Goal: Task Accomplishment & Management: Use online tool/utility

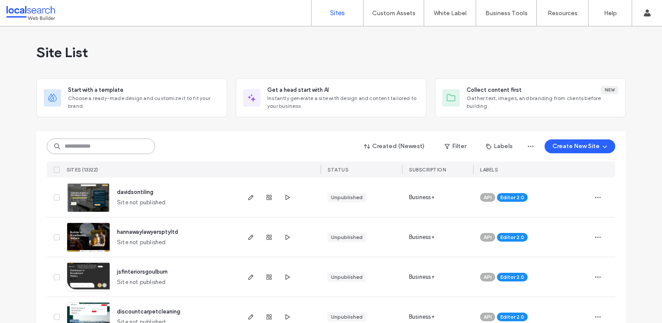
click at [102, 146] on input at bounding box center [101, 147] width 108 height 16
paste input "********"
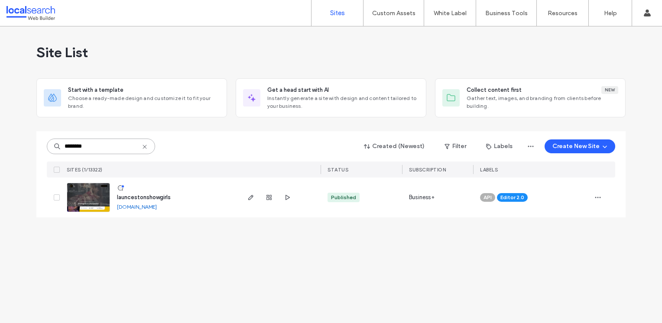
type input "********"
click at [88, 201] on link at bounding box center [88, 197] width 43 height 29
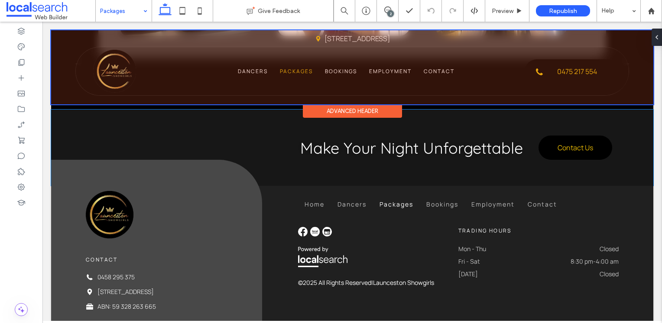
scroll to position [959, 0]
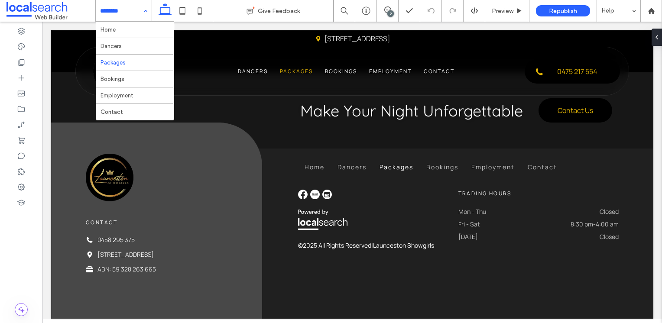
click at [117, 16] on input at bounding box center [121, 11] width 43 height 22
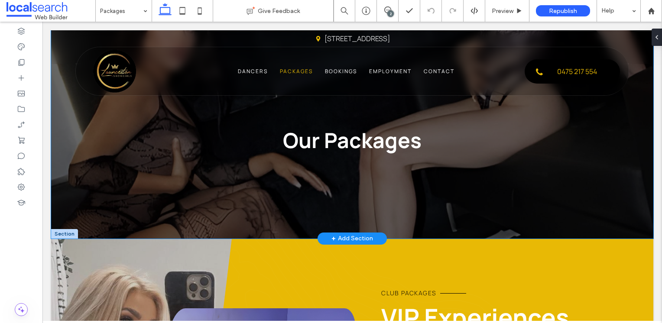
scroll to position [0, 0]
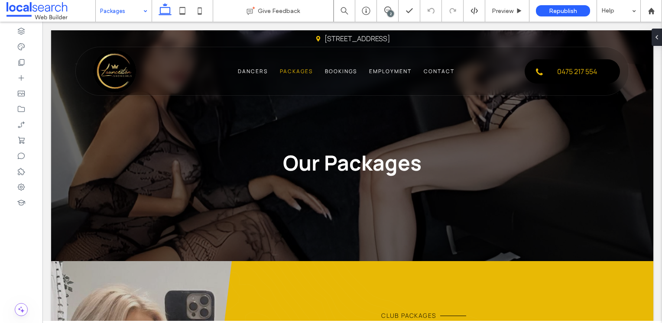
click at [124, 14] on input at bounding box center [121, 11] width 43 height 22
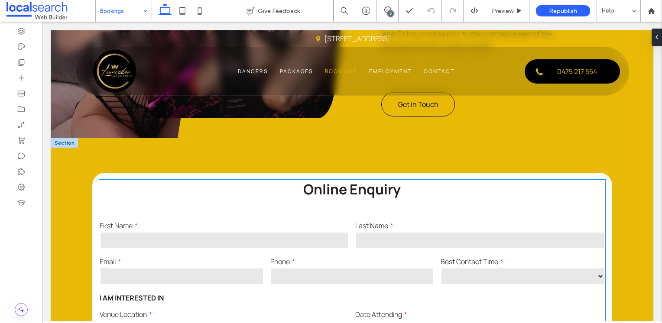
scroll to position [477, 0]
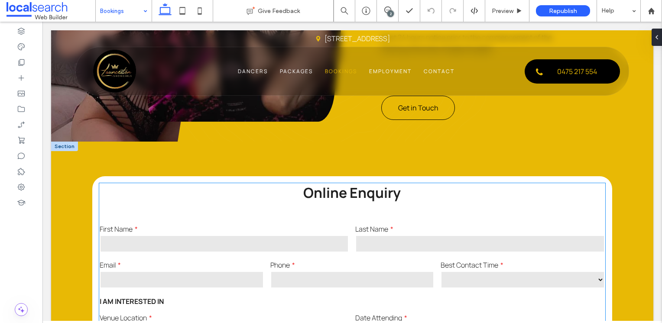
click at [176, 189] on p "Online Enquiry" at bounding box center [352, 192] width 361 height 19
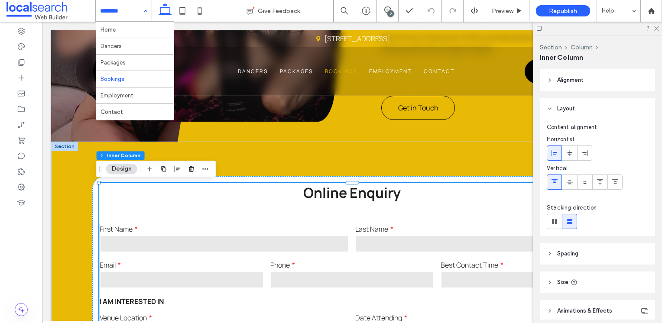
click at [176, 189] on p "Online Enquiry" at bounding box center [352, 192] width 361 height 19
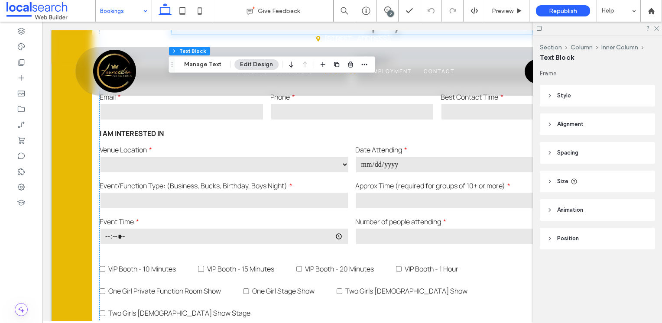
scroll to position [650, 0]
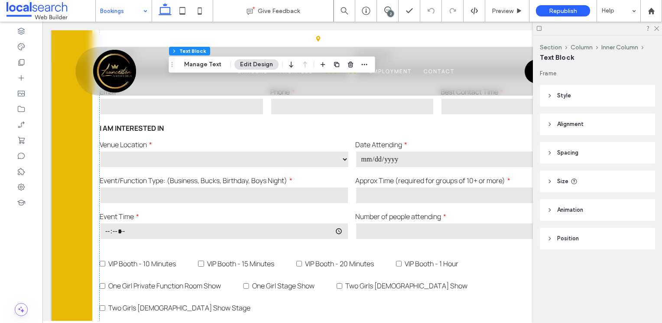
drag, startPoint x: 127, startPoint y: 13, endPoint x: 133, endPoint y: 18, distance: 8.0
click at [127, 13] on input at bounding box center [121, 11] width 43 height 22
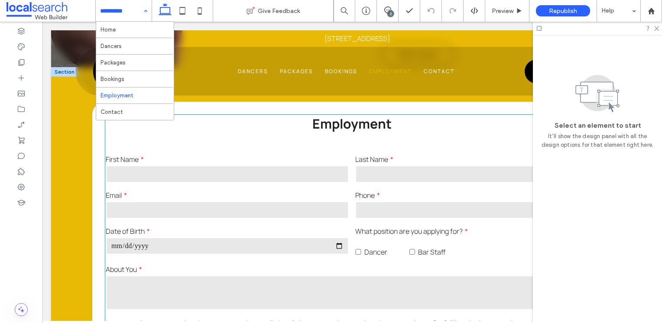
scroll to position [650, 0]
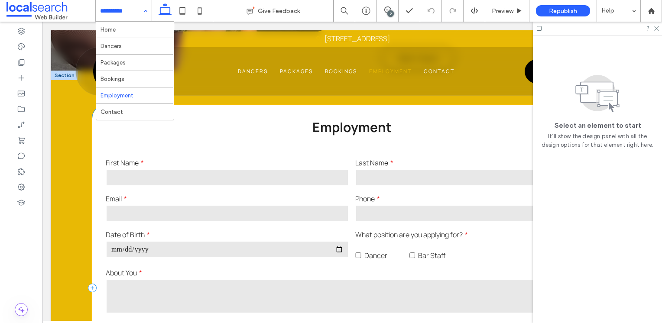
click at [237, 111] on div "Employment First Name Last Name Email Phone Date of Birth What position are you…" at bounding box center [352, 288] width 520 height 366
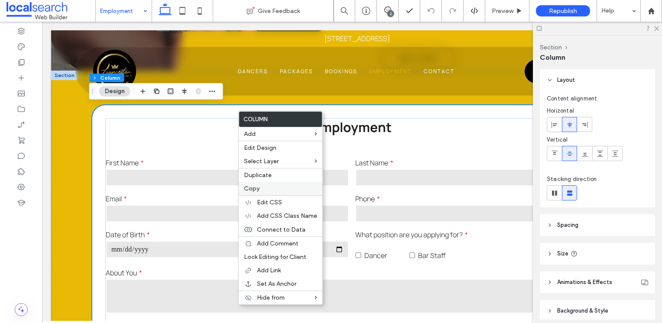
click at [255, 188] on span "Copy" at bounding box center [252, 188] width 16 height 7
